Goal: Information Seeking & Learning: Learn about a topic

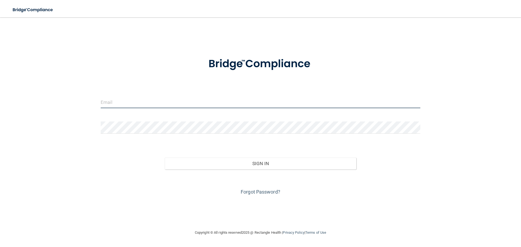
drag, startPoint x: 141, startPoint y: 102, endPoint x: 209, endPoint y: 144, distance: 79.6
click at [141, 102] on input "email" at bounding box center [261, 102] width 320 height 12
click at [129, 107] on input "email" at bounding box center [261, 102] width 320 height 12
paste input "[PERSON_NAME][EMAIL_ADDRESS][DOMAIN_NAME]"
type input "[PERSON_NAME][EMAIL_ADDRESS][DOMAIN_NAME]"
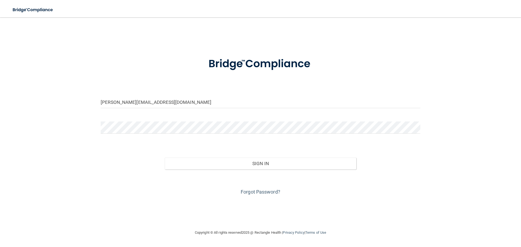
click at [264, 195] on div "Forgot Password?" at bounding box center [261, 183] width 328 height 27
click at [264, 193] on link "Forgot Password?" at bounding box center [261, 192] width 40 height 6
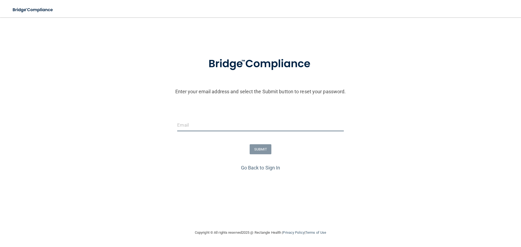
click at [195, 125] on input "email" at bounding box center [260, 125] width 166 height 12
paste input "[PERSON_NAME][EMAIL_ADDRESS][DOMAIN_NAME]"
type input "[PERSON_NAME][EMAIL_ADDRESS][DOMAIN_NAME]"
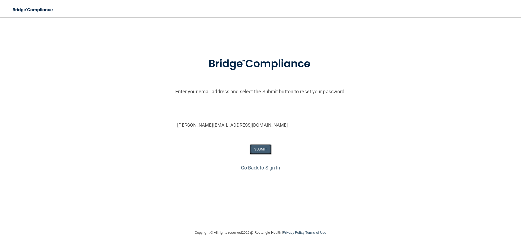
click at [263, 150] on button "SUBMIT" at bounding box center [261, 149] width 22 height 10
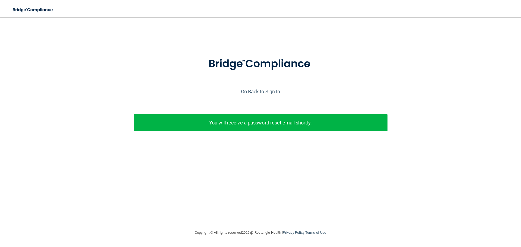
click at [232, 122] on p "You will receive a password reset email shortly." at bounding box center [261, 122] width 246 height 9
click at [248, 94] on link "Go Back to Sign In" at bounding box center [260, 92] width 39 height 6
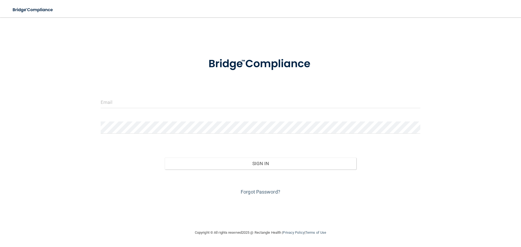
click at [122, 93] on form "Invalid email/password. You don't have permission to access that page. Sign In …" at bounding box center [261, 123] width 320 height 147
drag, startPoint x: 122, startPoint y: 98, endPoint x: 123, endPoint y: 105, distance: 7.4
click at [123, 104] on input "email" at bounding box center [261, 102] width 320 height 12
paste input "[PERSON_NAME][EMAIL_ADDRESS][DOMAIN_NAME]"
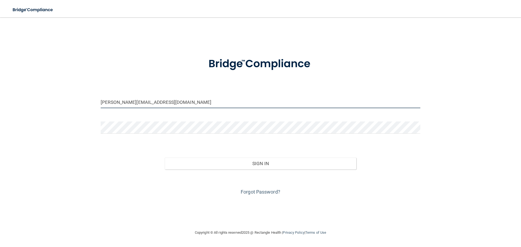
type input "[PERSON_NAME][EMAIL_ADDRESS][DOMAIN_NAME]"
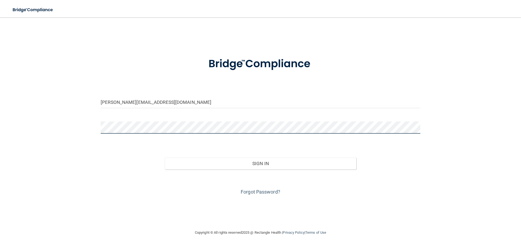
click at [12, 121] on div "[PERSON_NAME][EMAIL_ADDRESS][DOMAIN_NAME] Invalid email/password. You don't hav…" at bounding box center [261, 124] width 500 height 202
click at [165, 158] on button "Sign In" at bounding box center [261, 164] width 192 height 12
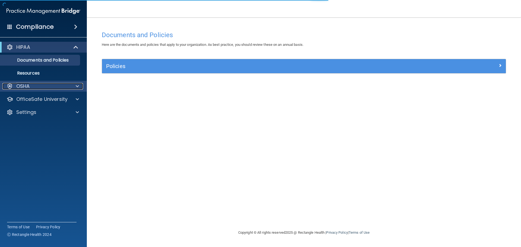
click at [42, 87] on div "OSHA" at bounding box center [35, 86] width 67 height 7
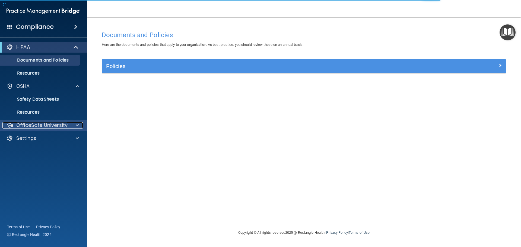
click at [47, 127] on p "OfficeSafe University" at bounding box center [41, 125] width 51 height 7
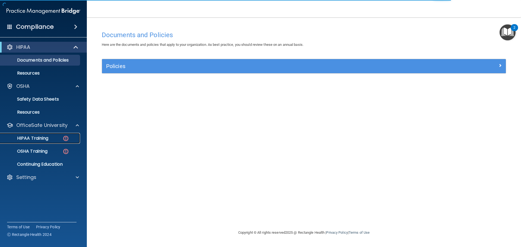
click at [43, 136] on p "HIPAA Training" at bounding box center [26, 138] width 45 height 5
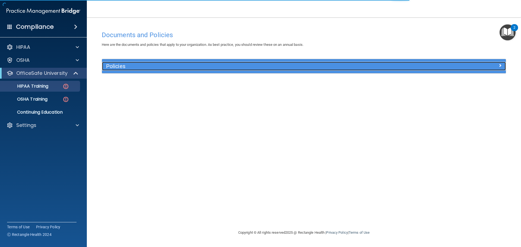
click at [114, 67] on h5 "Policies" at bounding box center [253, 66] width 295 height 6
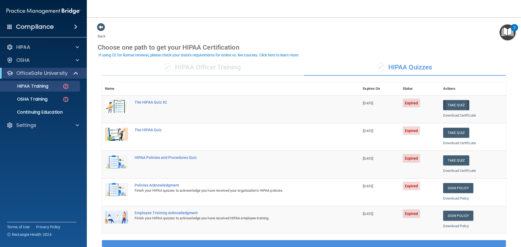
scroll to position [27, 0]
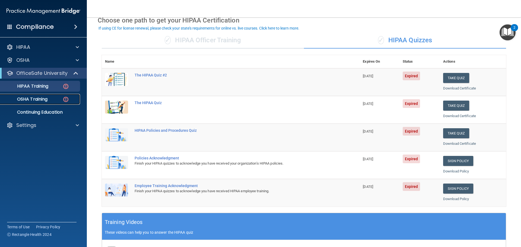
click at [34, 99] on p "OSHA Training" at bounding box center [26, 99] width 44 height 5
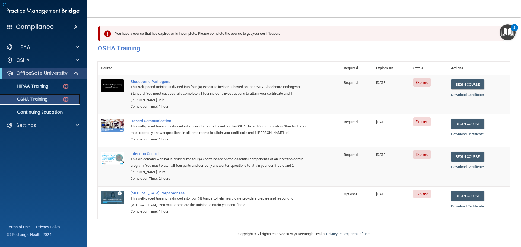
scroll to position [2, 0]
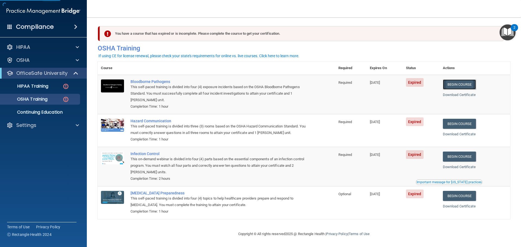
click at [457, 83] on link "Begin Course" at bounding box center [459, 85] width 33 height 10
